Goal: Transaction & Acquisition: Purchase product/service

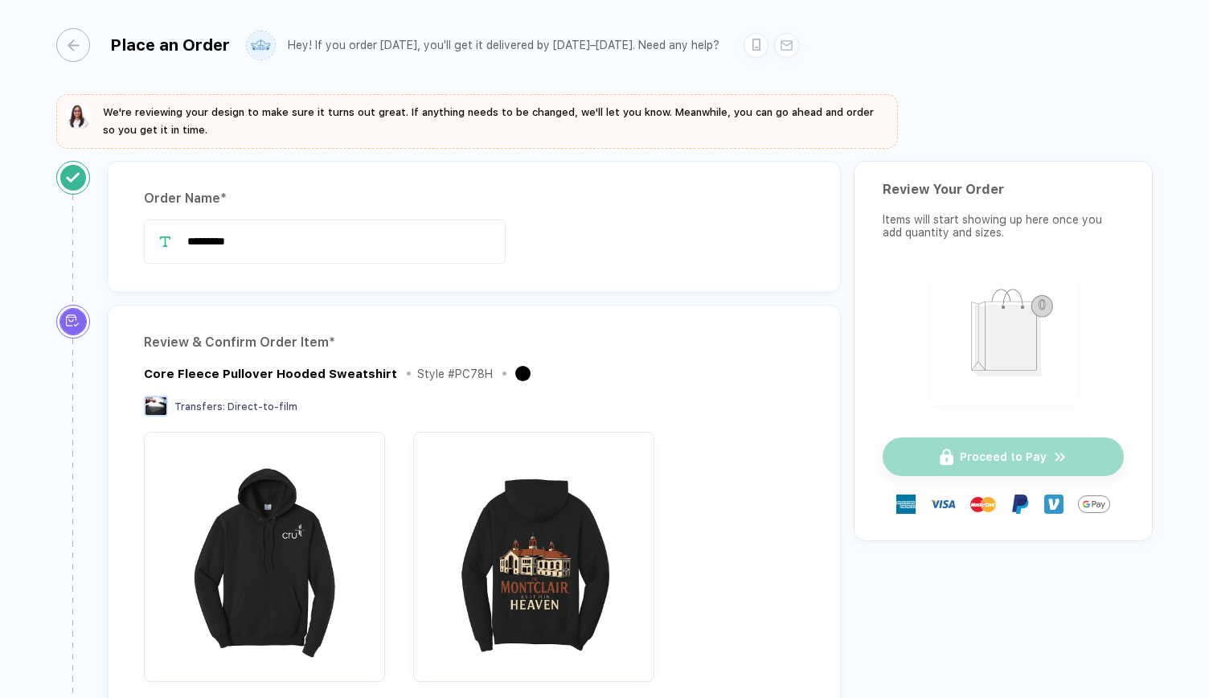
scroll to position [613, 0]
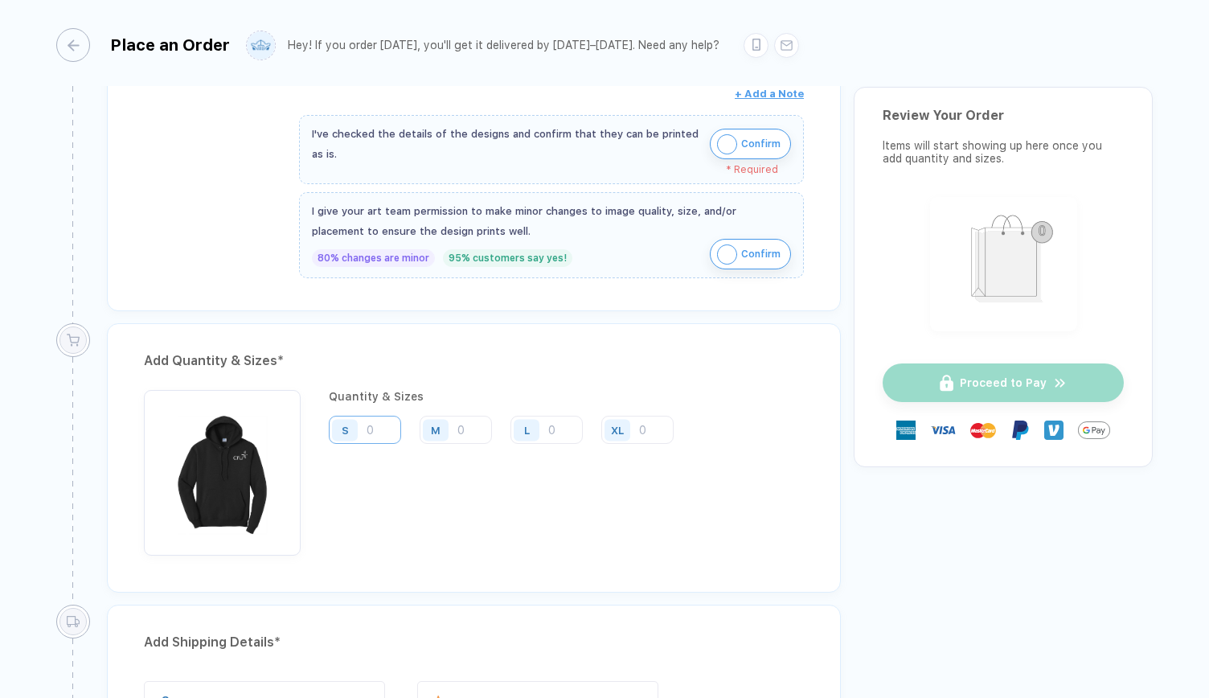
click at [390, 420] on input "number" at bounding box center [365, 430] width 72 height 28
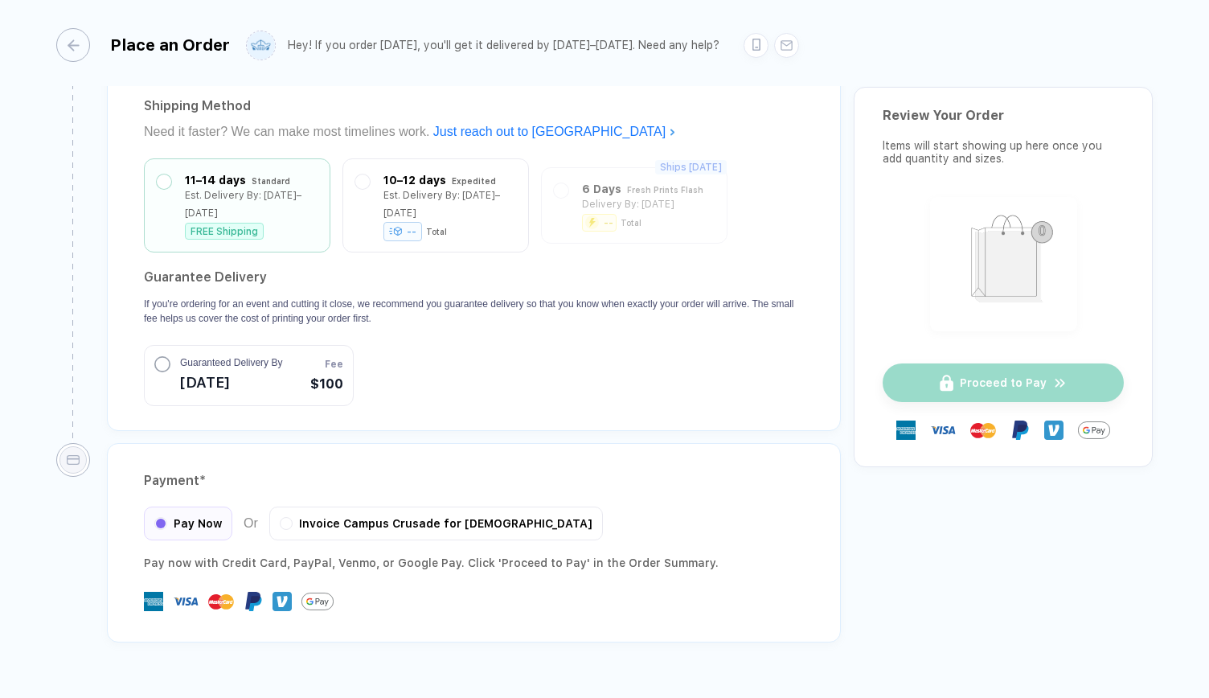
scroll to position [1440, 0]
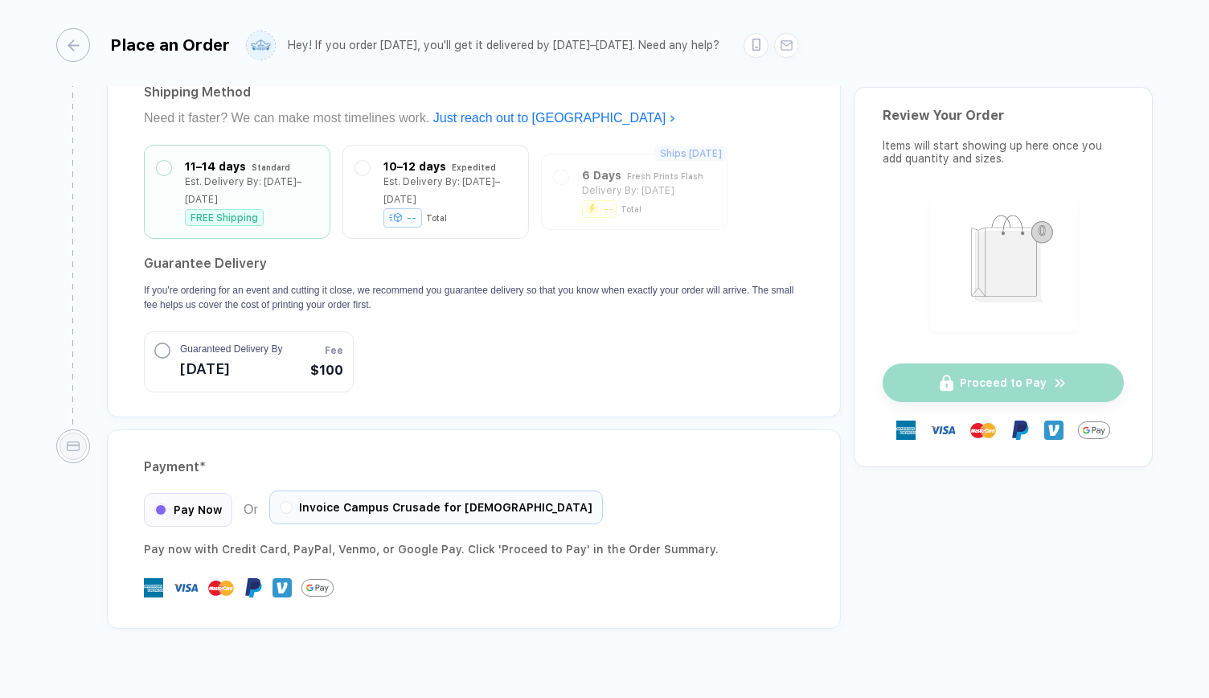
click at [461, 493] on div "Invoice Campus Crusade for [DEMOGRAPHIC_DATA]" at bounding box center [436, 507] width 334 height 34
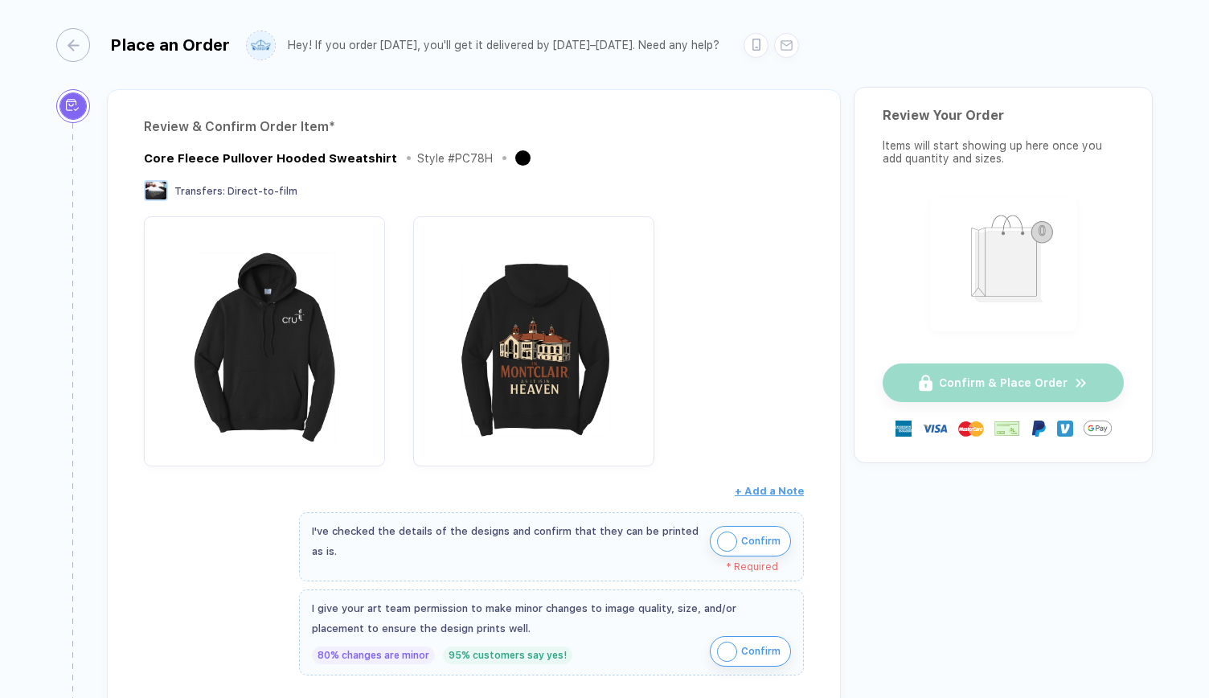
scroll to position [0, 0]
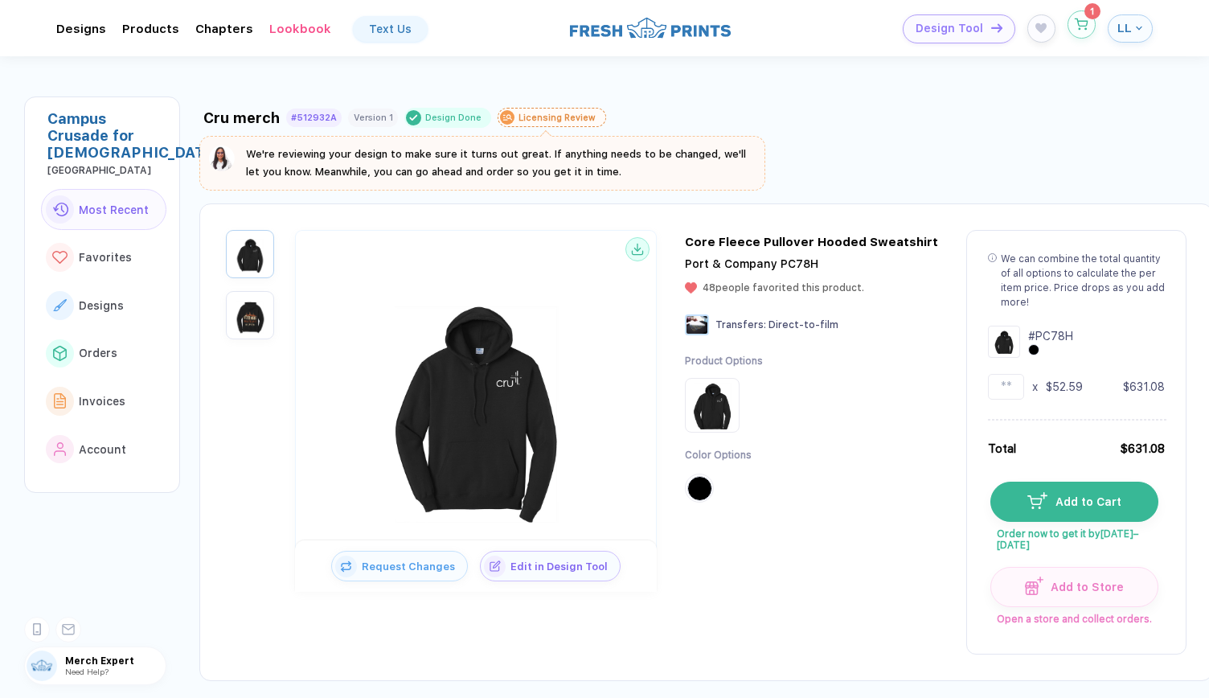
click at [1085, 28] on icon "button" at bounding box center [1082, 24] width 14 height 12
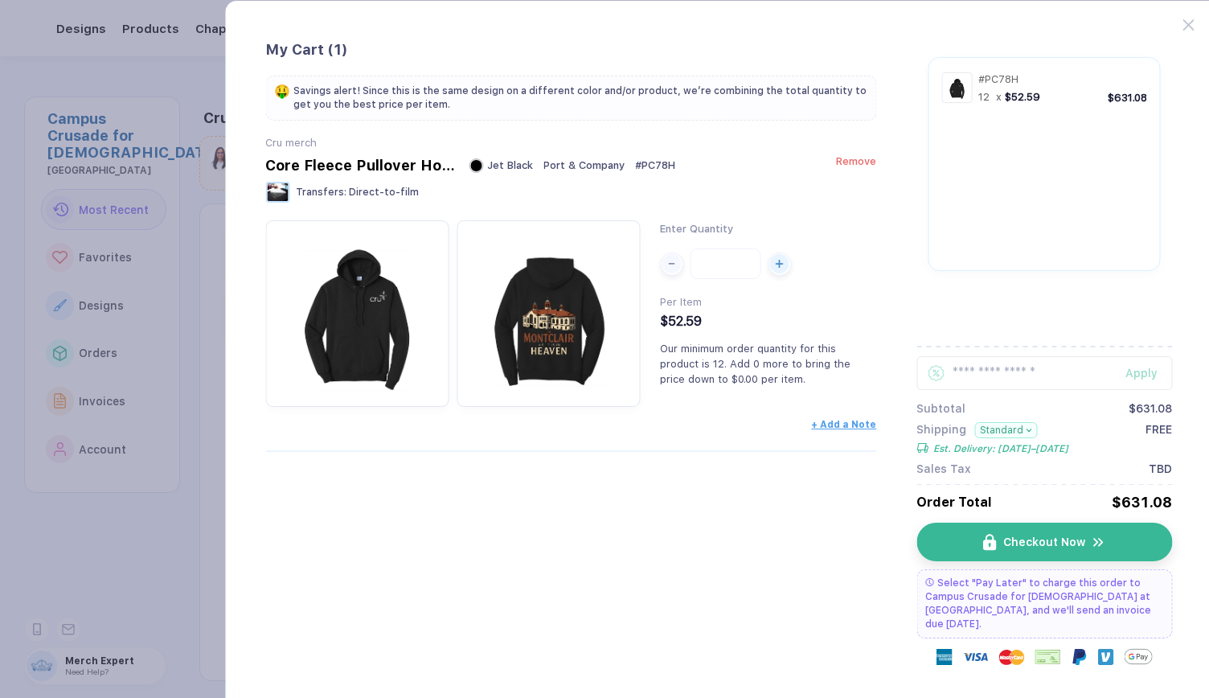
click at [861, 165] on span "Remove" at bounding box center [856, 161] width 40 height 12
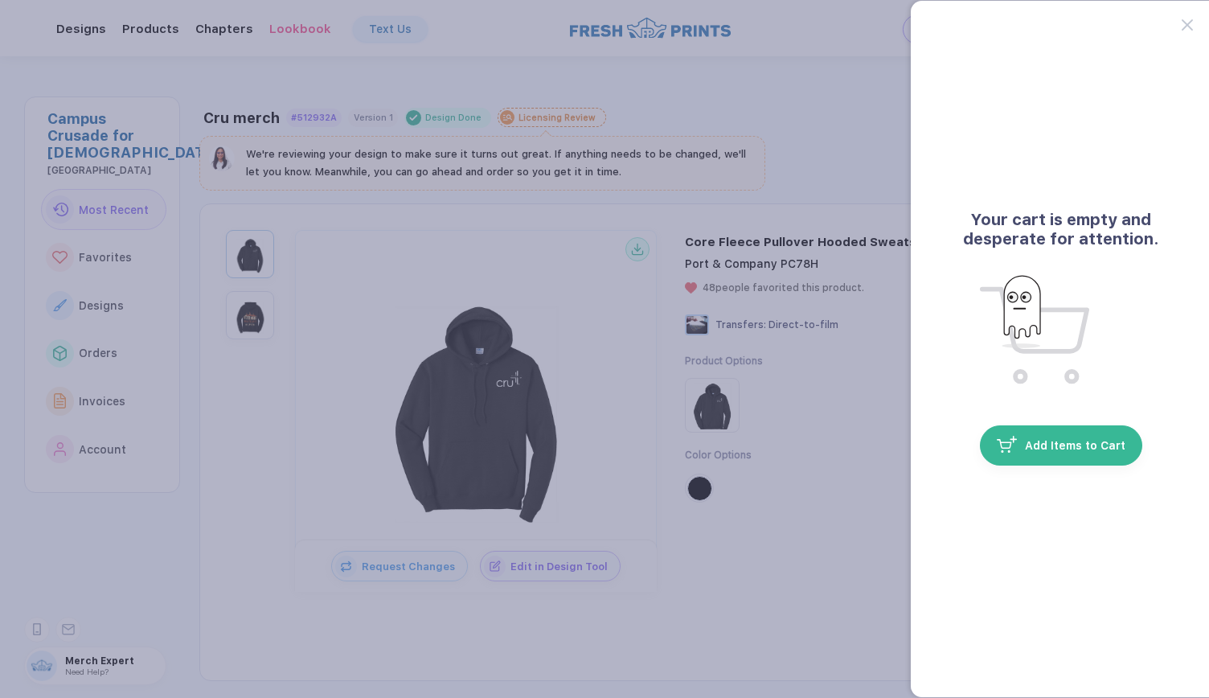
click at [758, 438] on button "button" at bounding box center [604, 349] width 1209 height 698
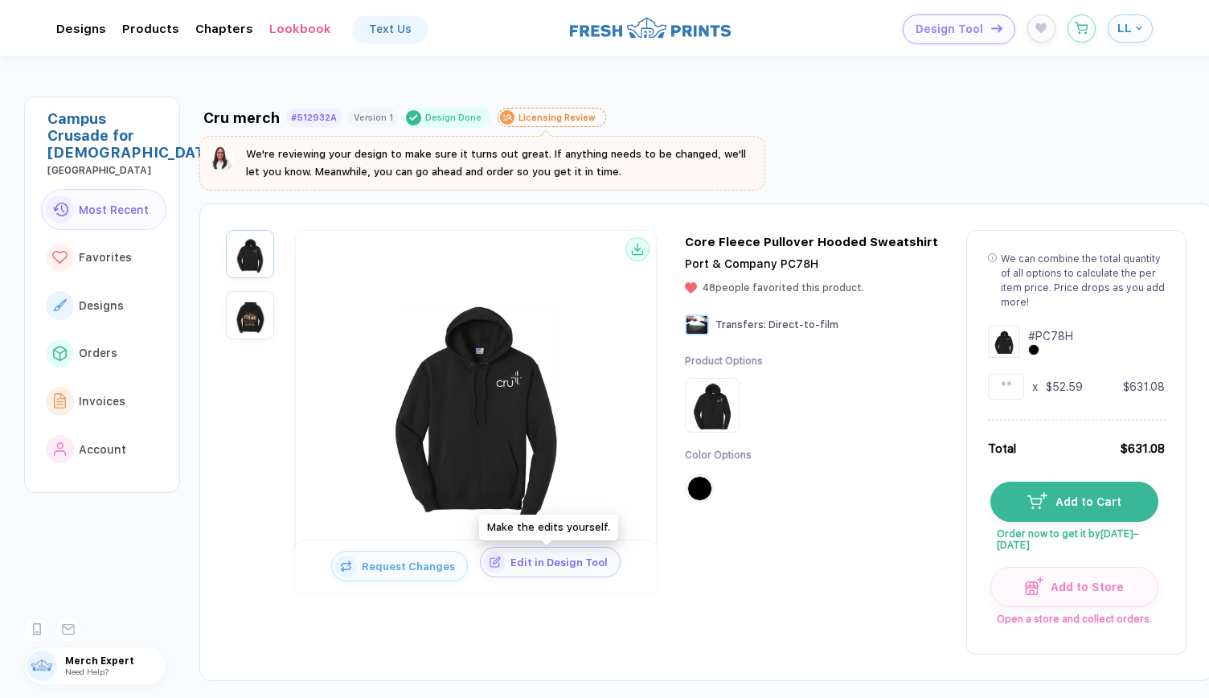
click at [554, 563] on span "Edit in Design Tool" at bounding box center [563, 562] width 114 height 12
